Goal: Information Seeking & Learning: Learn about a topic

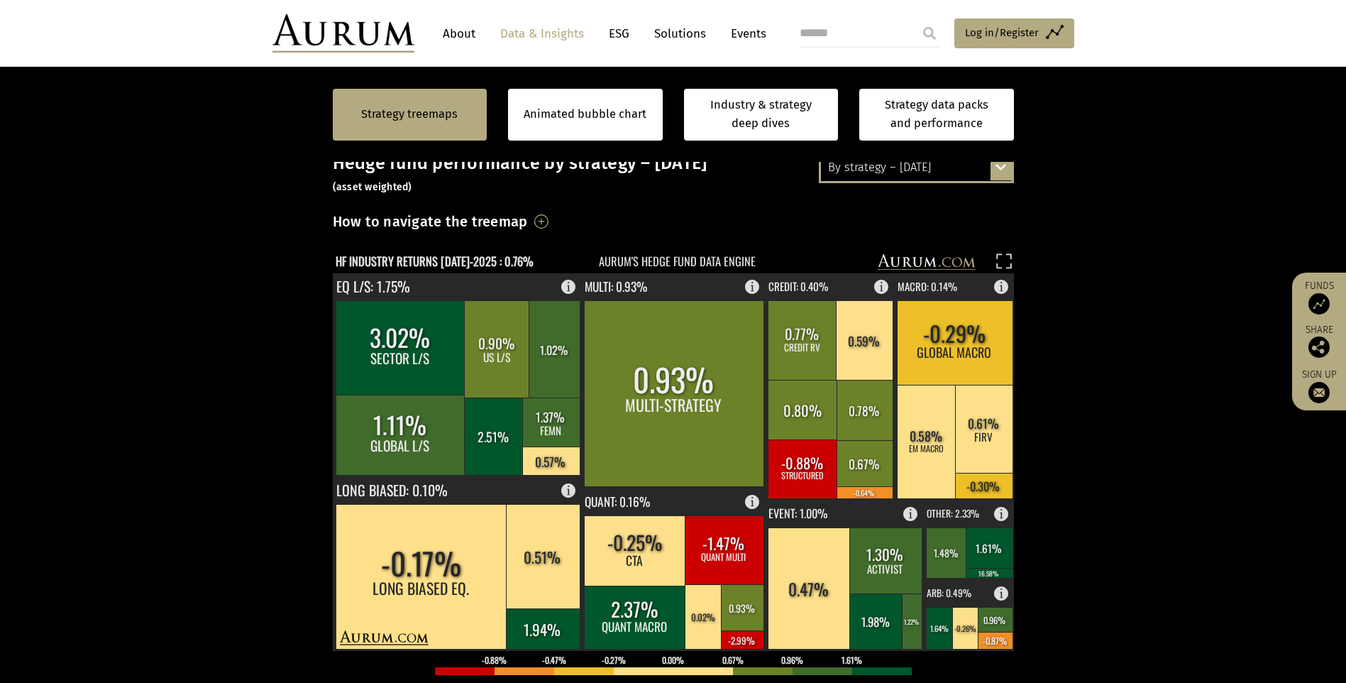
scroll to position [426, 0]
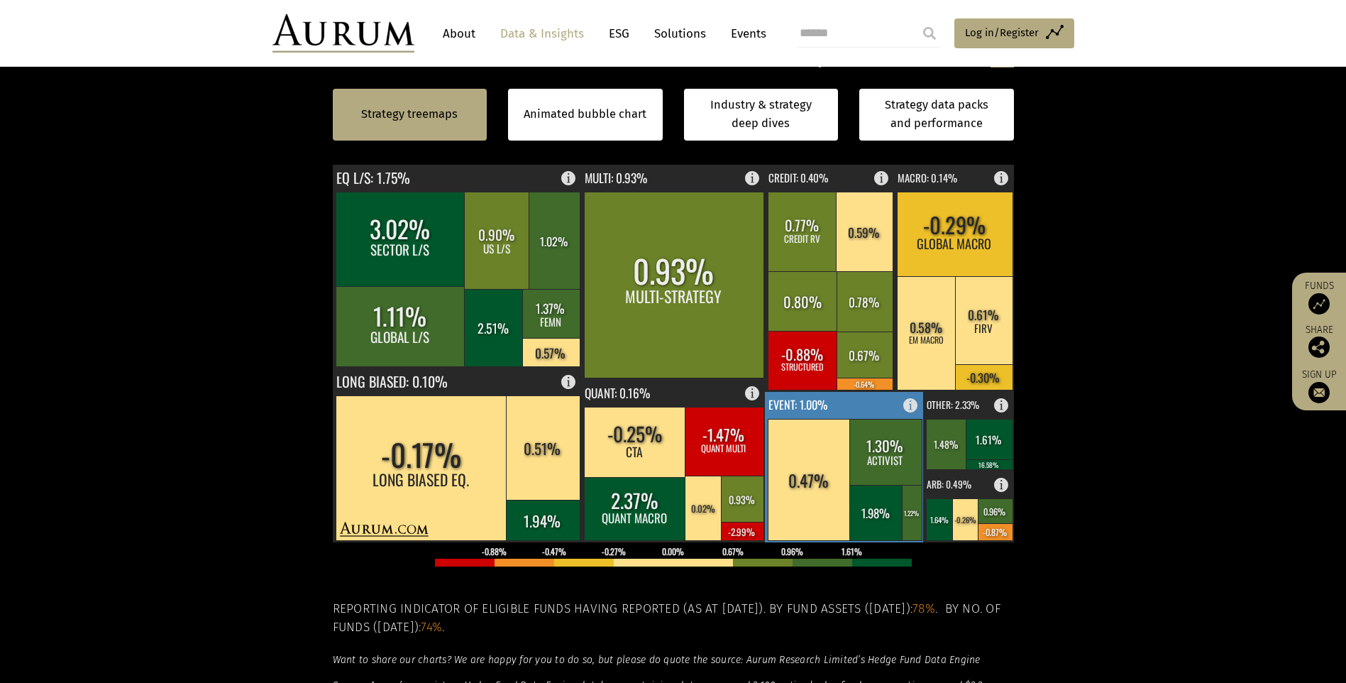
click at [863, 407] on rect at bounding box center [845, 467] width 160 height 150
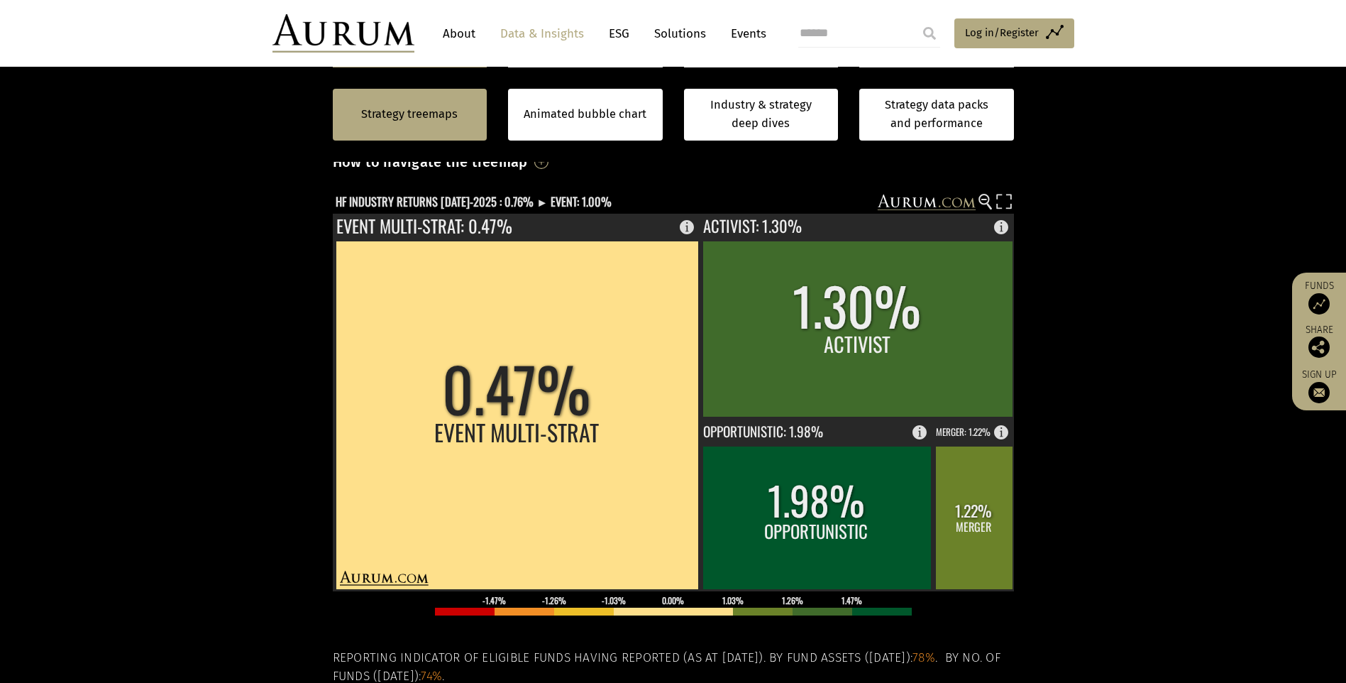
scroll to position [355, 0]
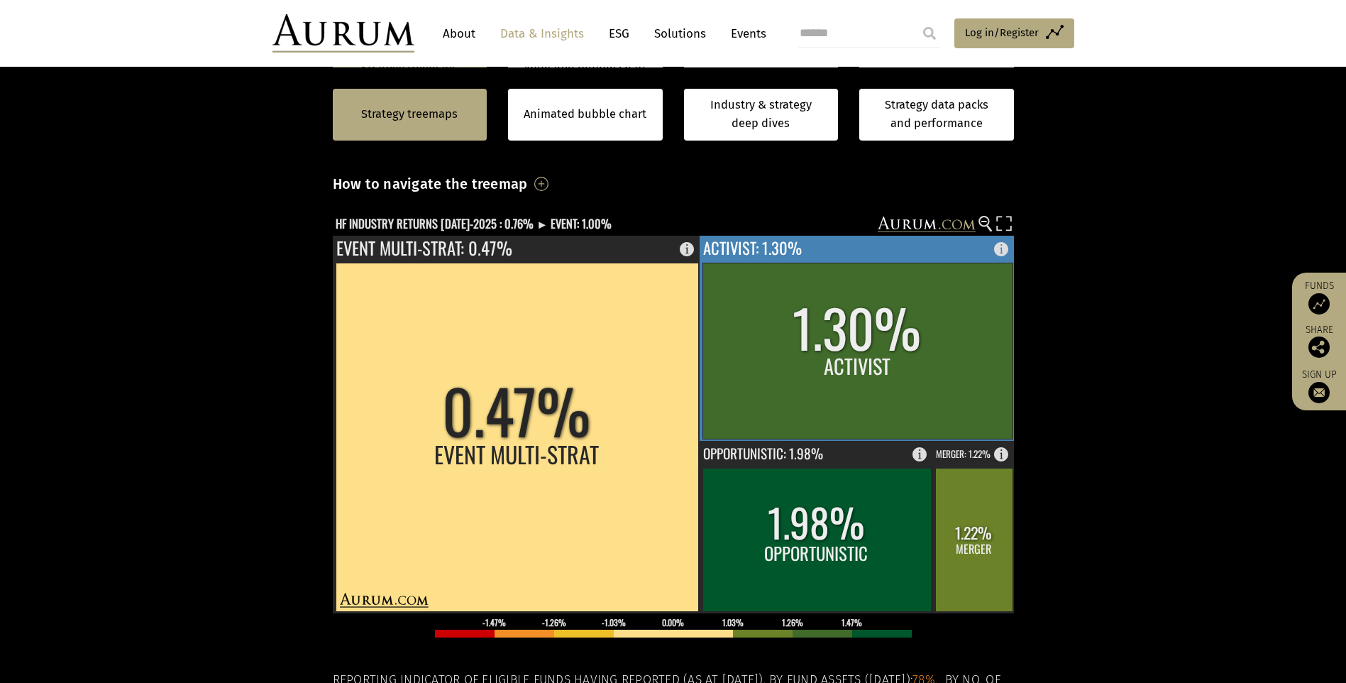
click at [861, 316] on rect at bounding box center [857, 351] width 310 height 176
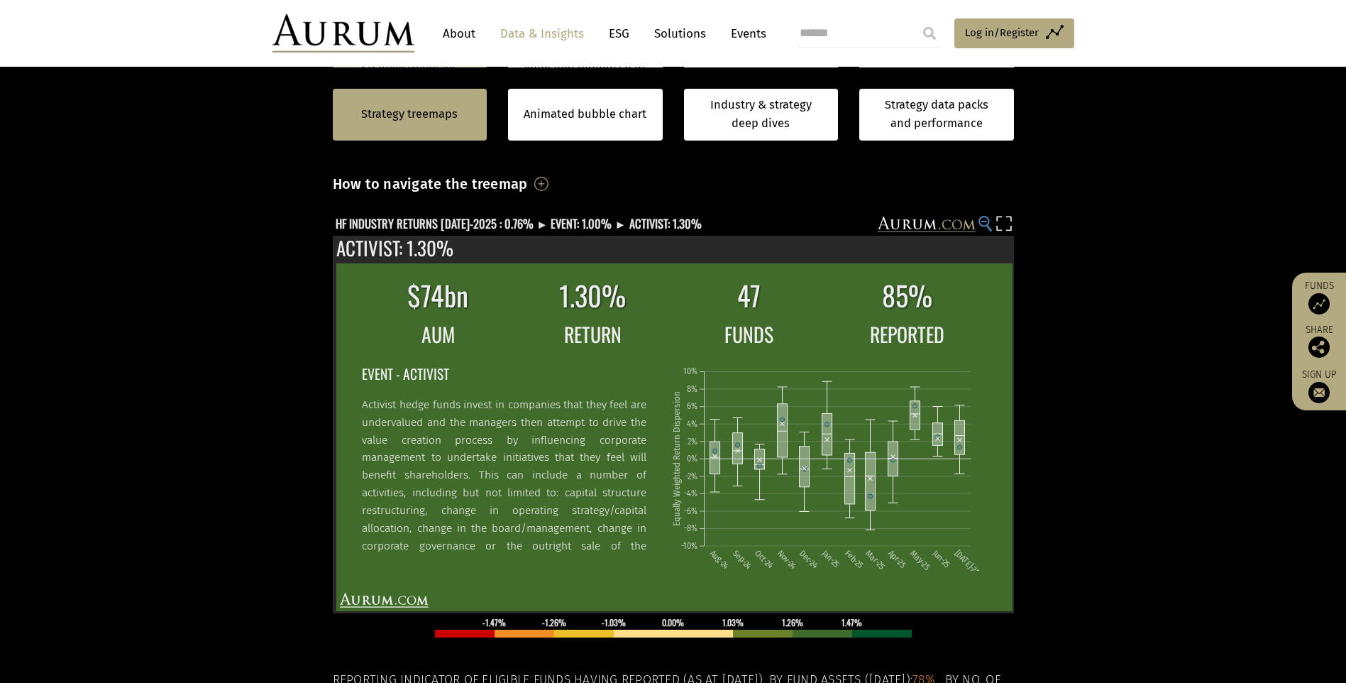
click at [984, 217] on circle at bounding box center [983, 220] width 9 height 9
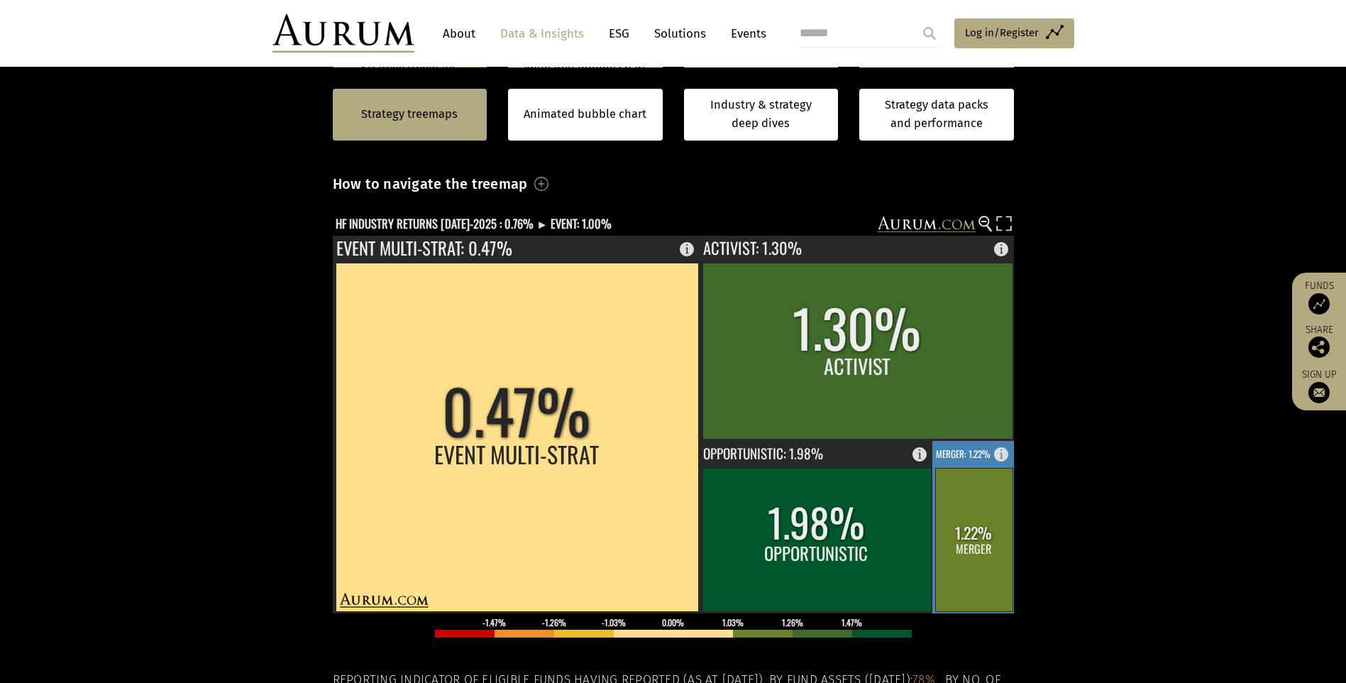
click at [963, 536] on rect at bounding box center [973, 539] width 77 height 143
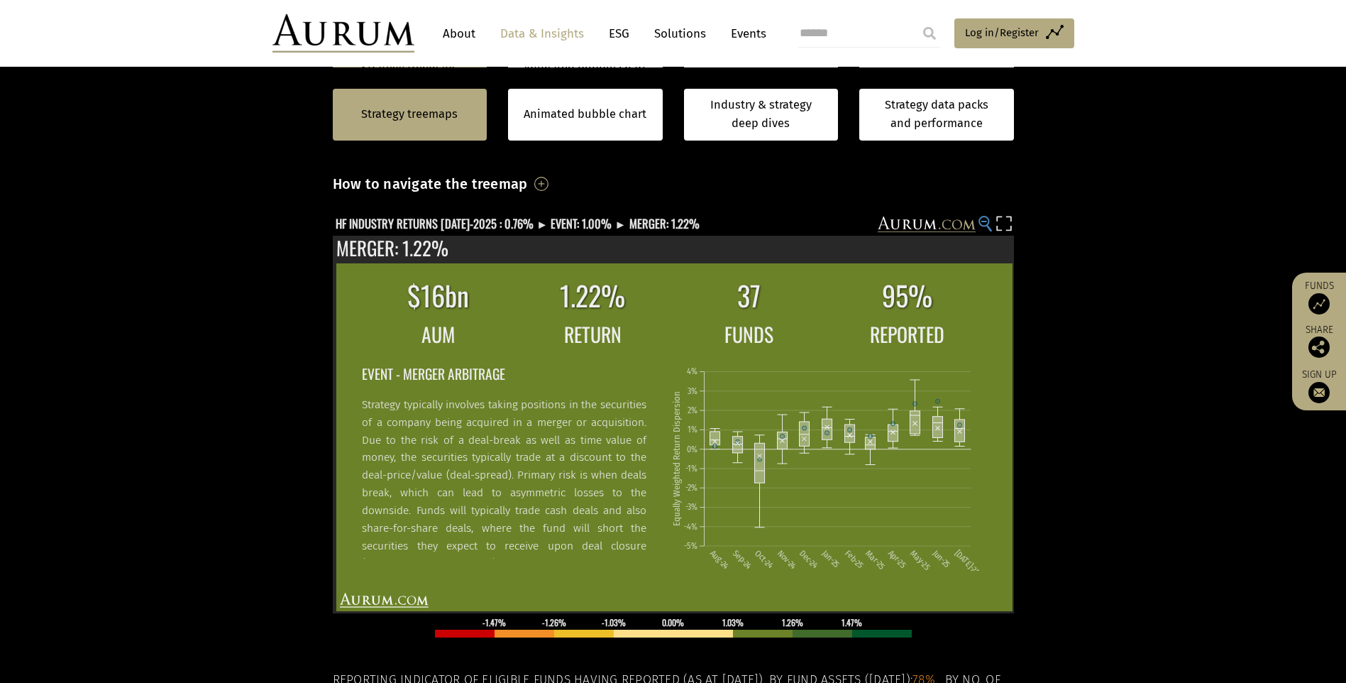
click at [990, 221] on g at bounding box center [985, 224] width 13 height 16
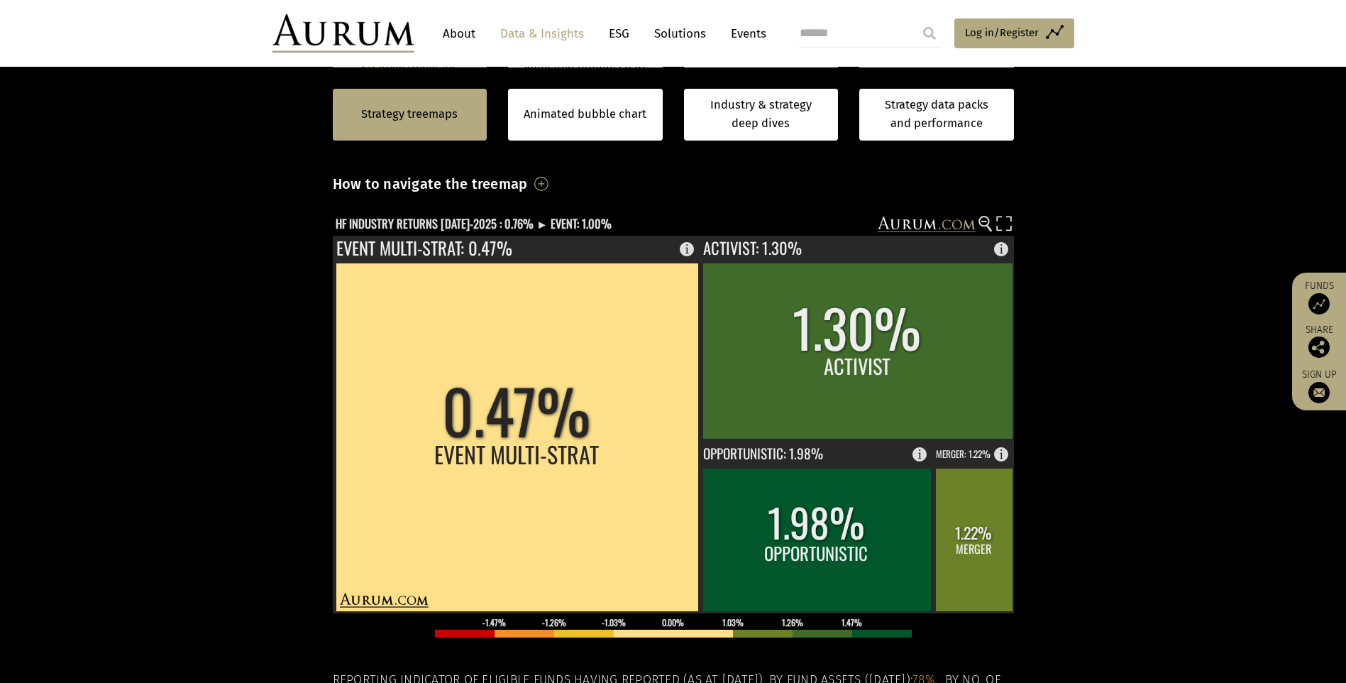
click at [788, 118] on link "Industry & strategy deep dives" at bounding box center [761, 115] width 155 height 52
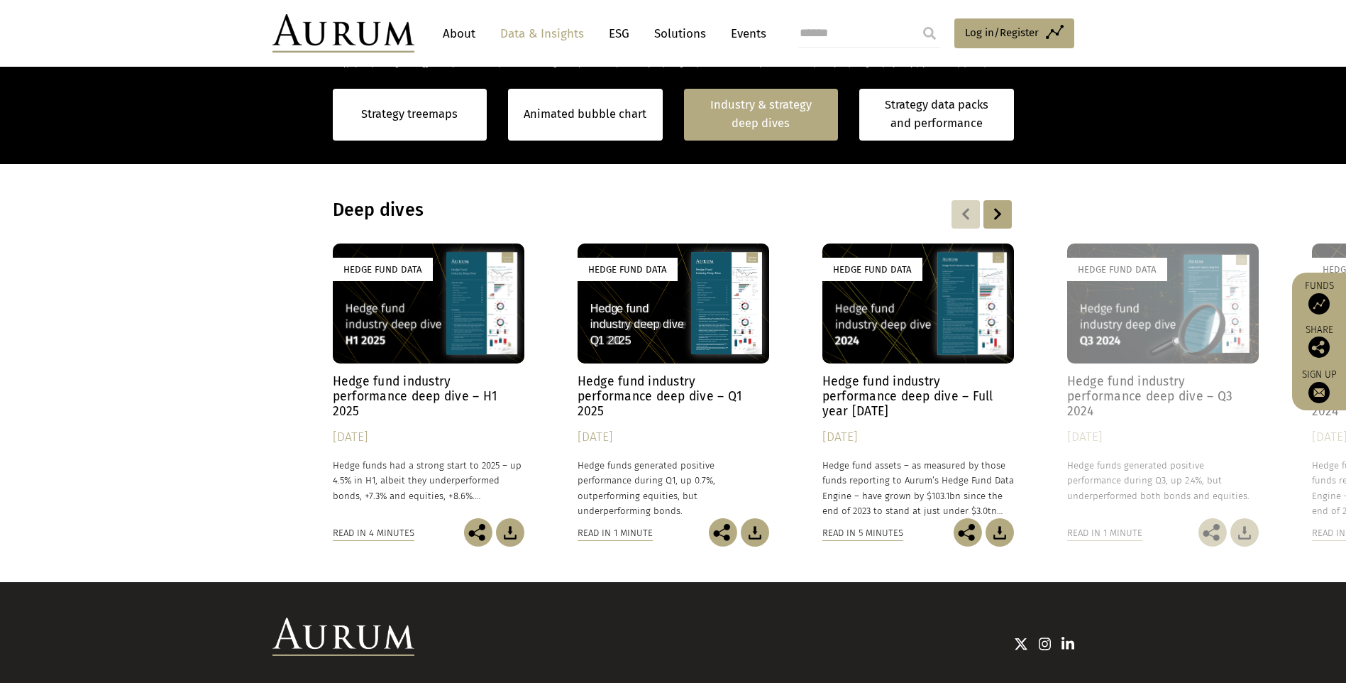
scroll to position [1102, 0]
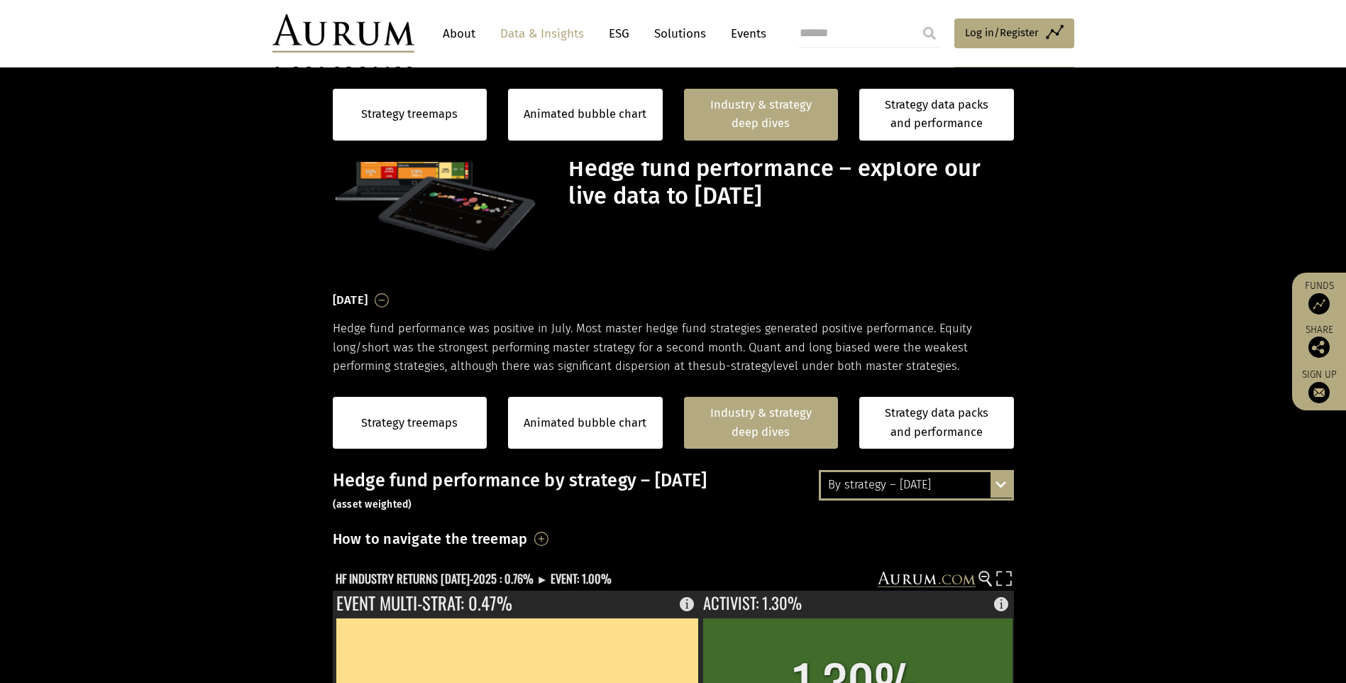
scroll to position [1102, 0]
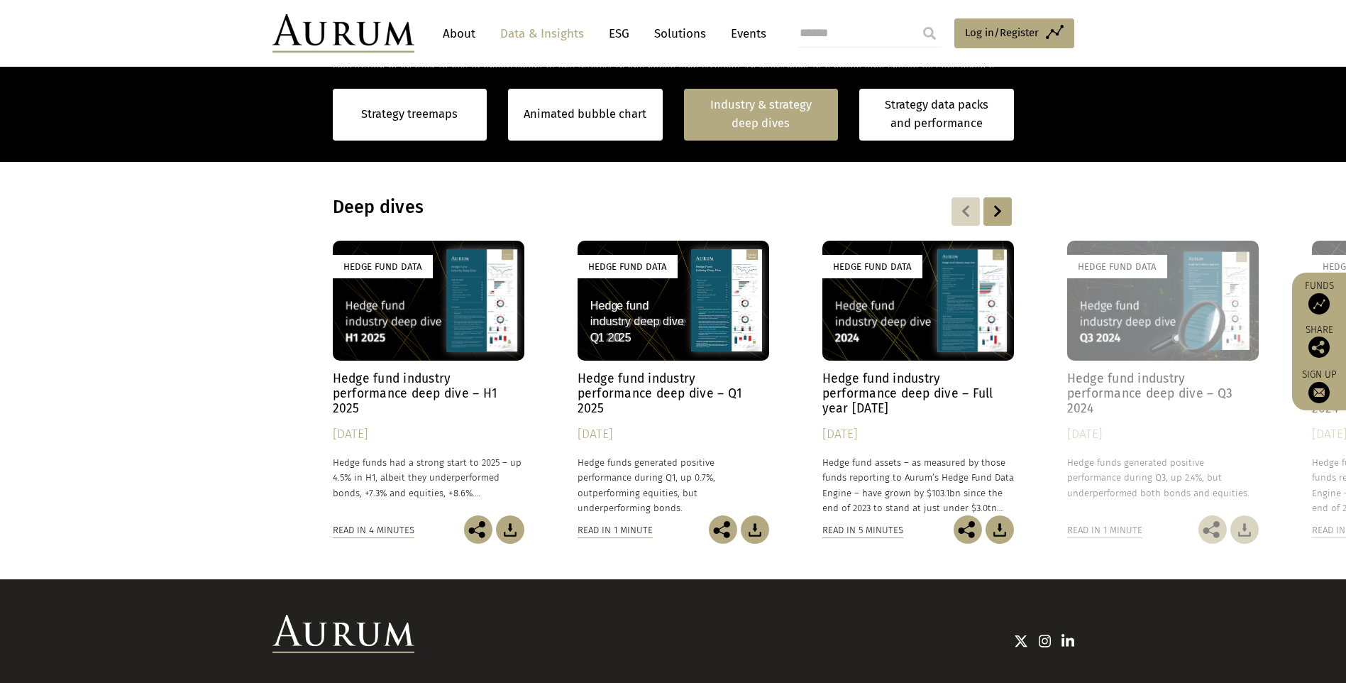
click at [902, 121] on link "Strategy data packs and performance" at bounding box center [936, 115] width 155 height 52
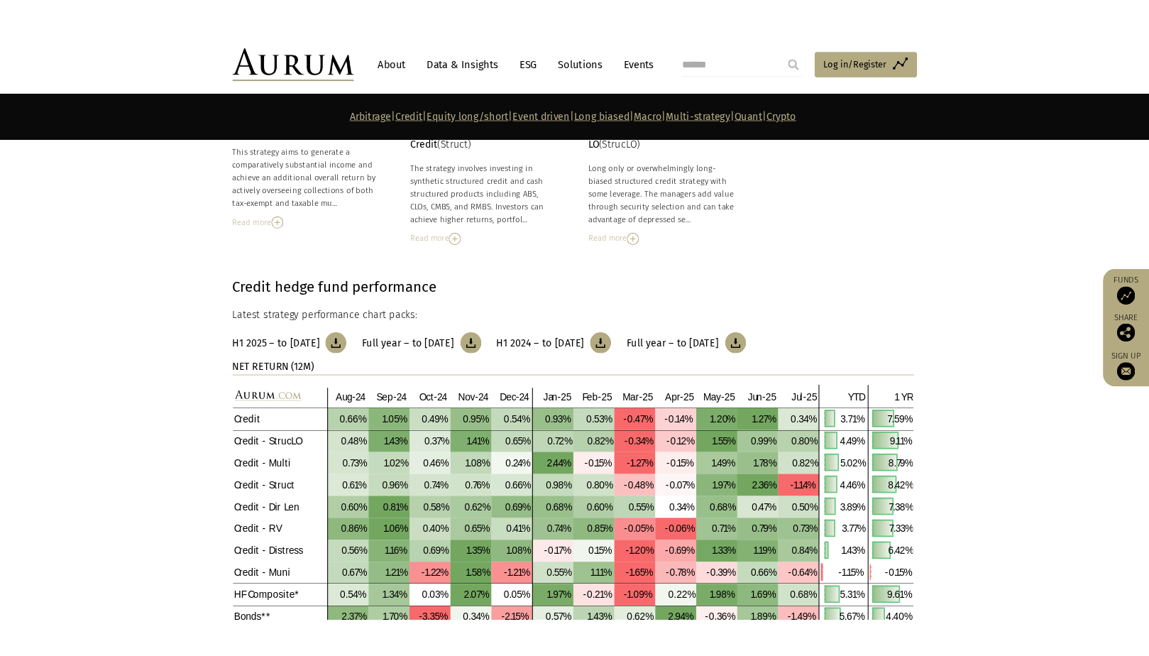
scroll to position [1419, 0]
